Goal: Information Seeking & Learning: Learn about a topic

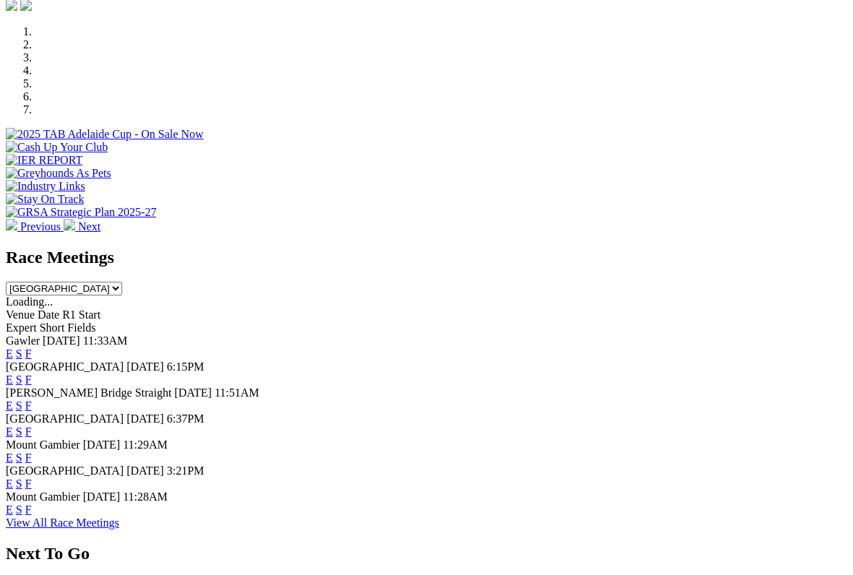
scroll to position [430, 0]
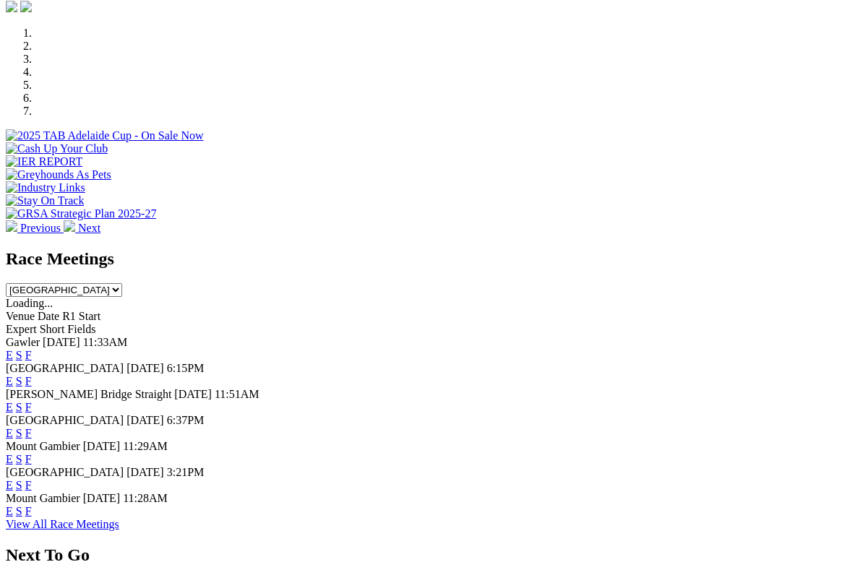
click at [13, 453] on link "E" at bounding box center [9, 459] width 7 height 12
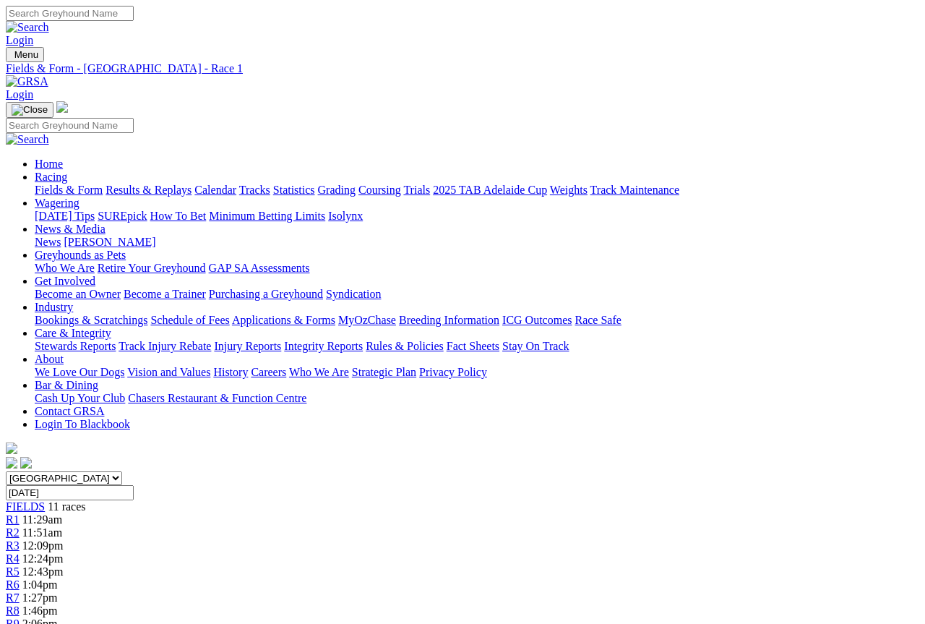
click at [20, 539] on link "R3" at bounding box center [13, 545] width 14 height 12
click at [52, 184] on link "Fields & Form" at bounding box center [69, 190] width 68 height 12
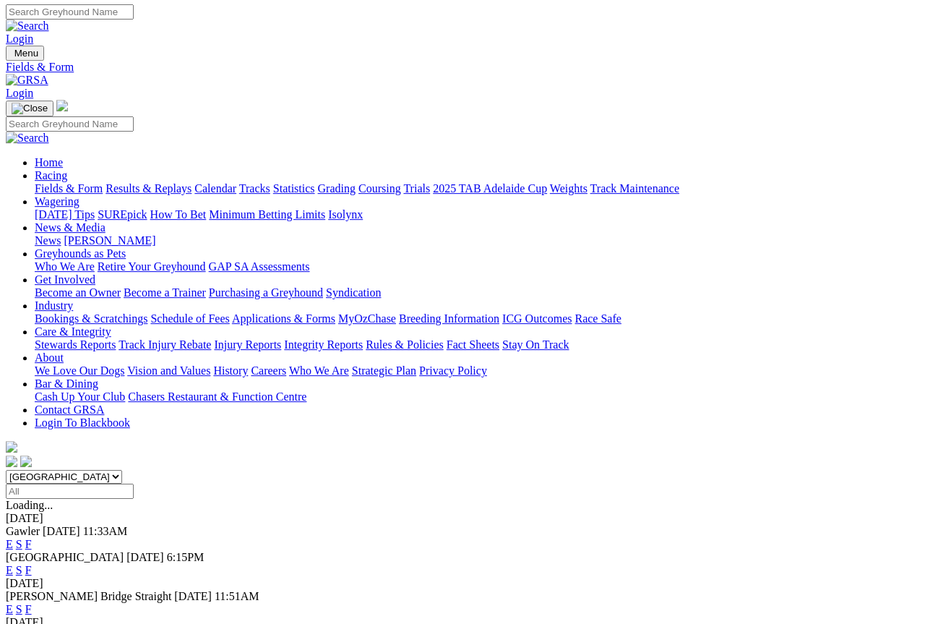
scroll to position [1, 0]
click at [13, 603] on link "E" at bounding box center [9, 609] width 7 height 12
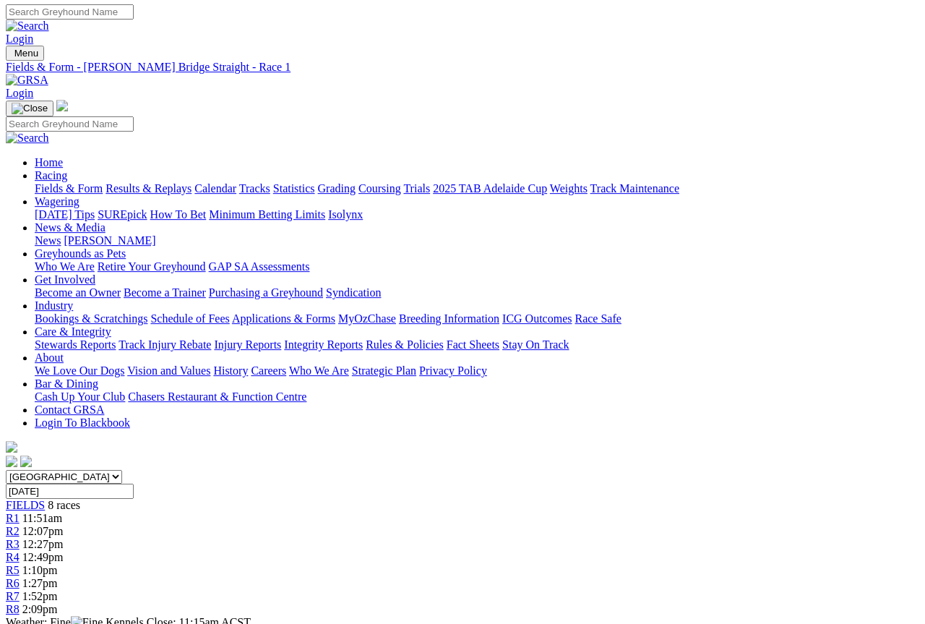
scroll to position [1, 0]
click at [48, 182] on link "Fields & Form" at bounding box center [69, 188] width 68 height 12
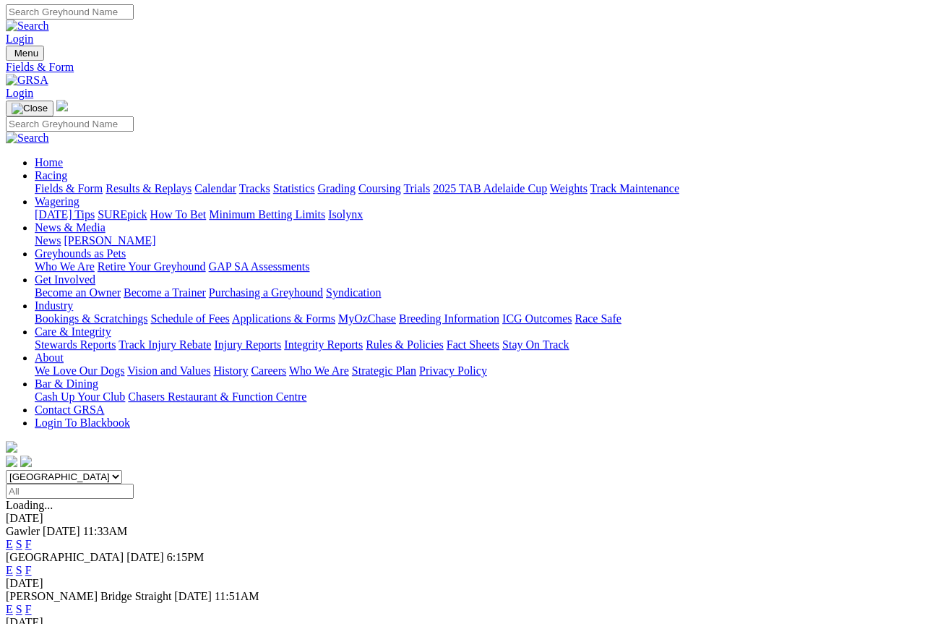
scroll to position [1, 0]
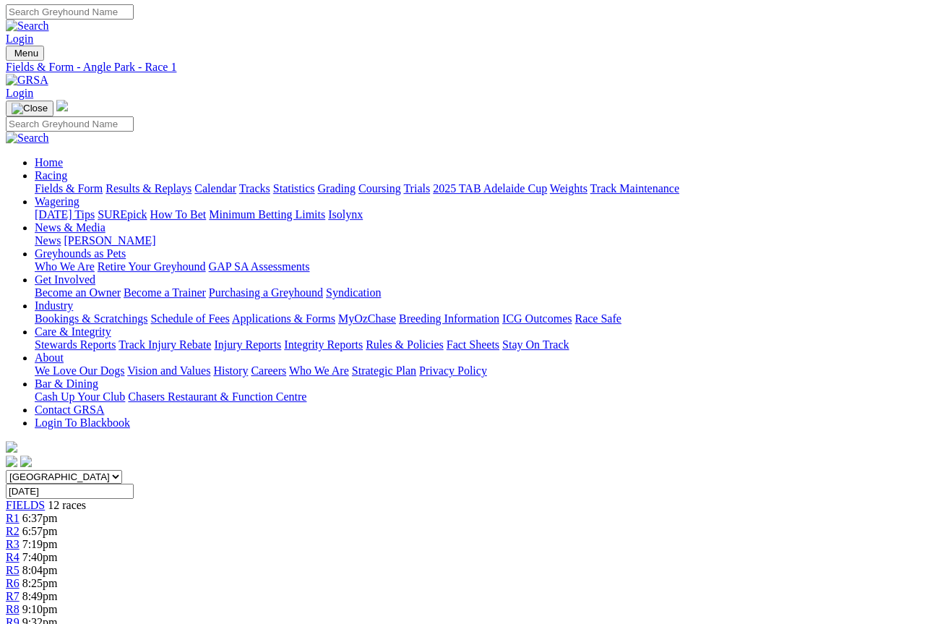
scroll to position [1, 0]
click at [47, 182] on link "Fields & Form" at bounding box center [69, 188] width 68 height 12
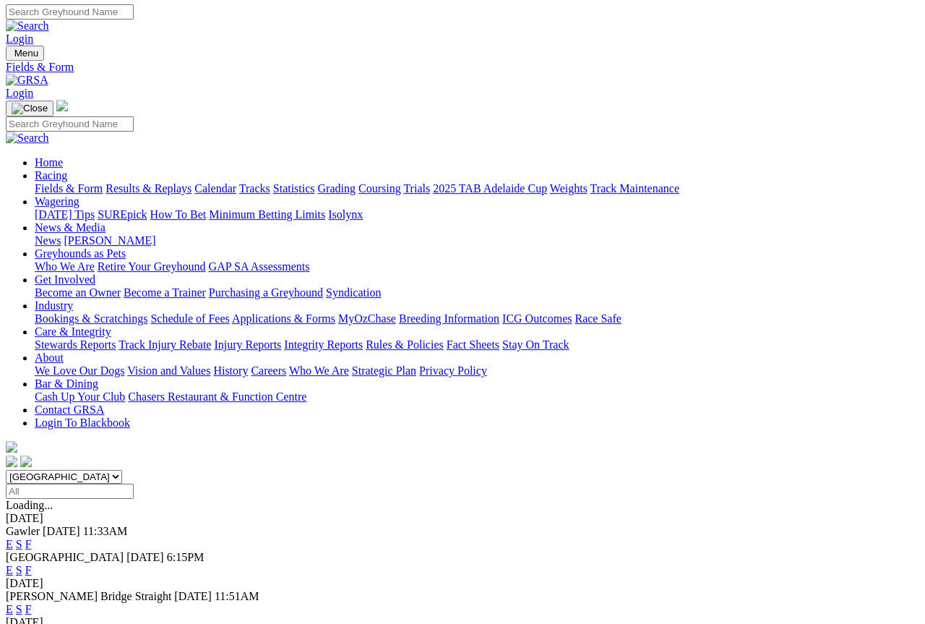
scroll to position [1, 0]
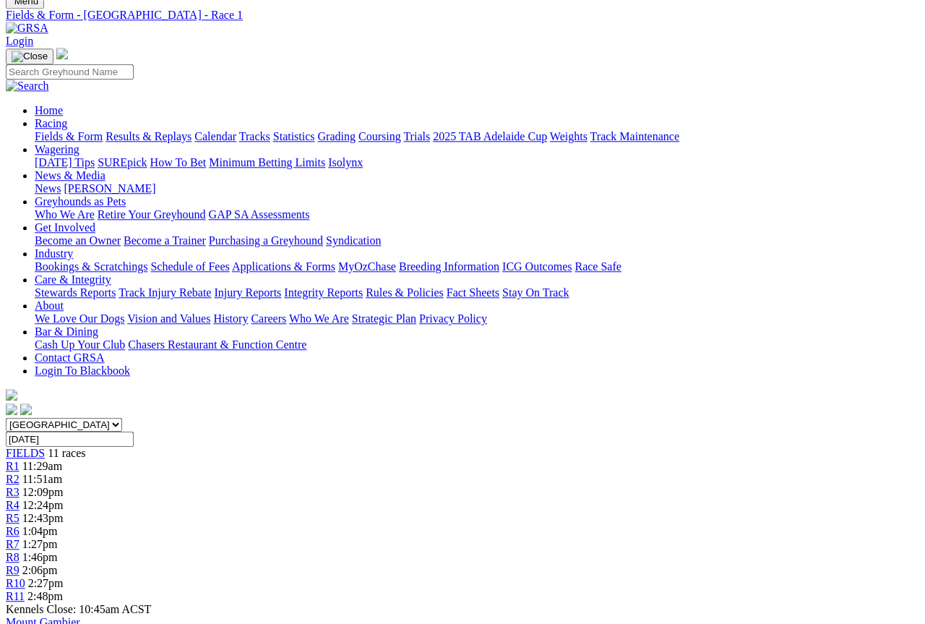
scroll to position [53, 0]
click at [49, 130] on link "Fields & Form" at bounding box center [69, 136] width 68 height 12
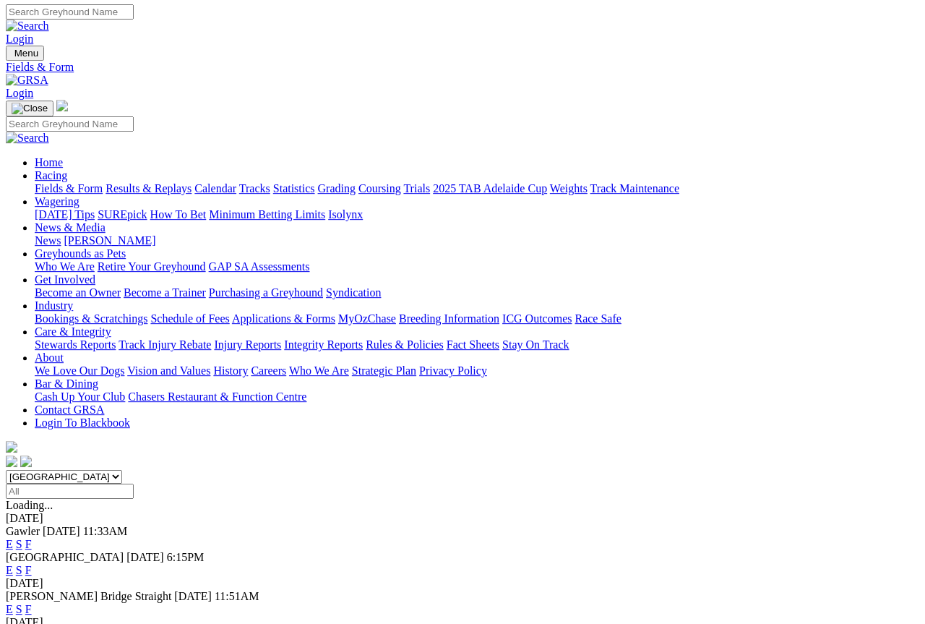
scroll to position [1, 0]
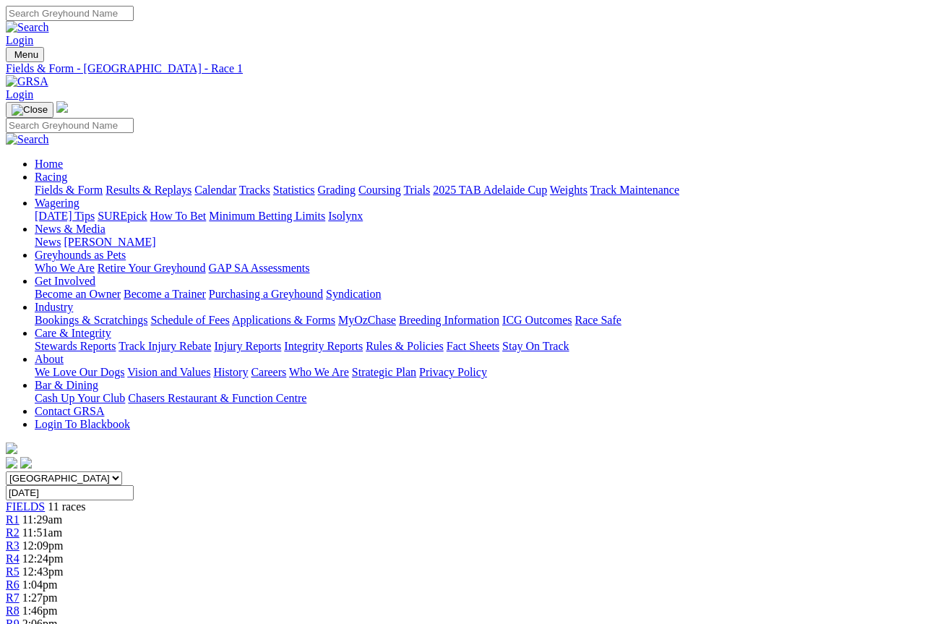
scroll to position [1, 0]
